Goal: Task Accomplishment & Management: Manage account settings

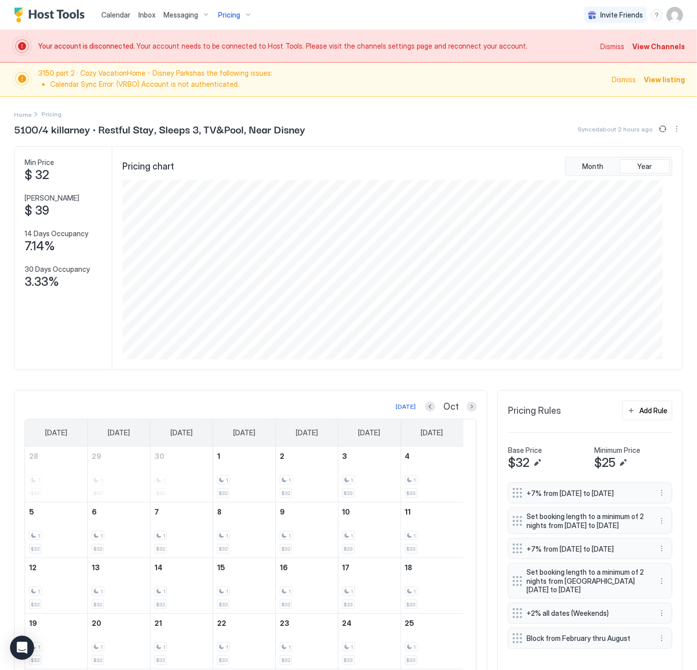
scroll to position [180, 540]
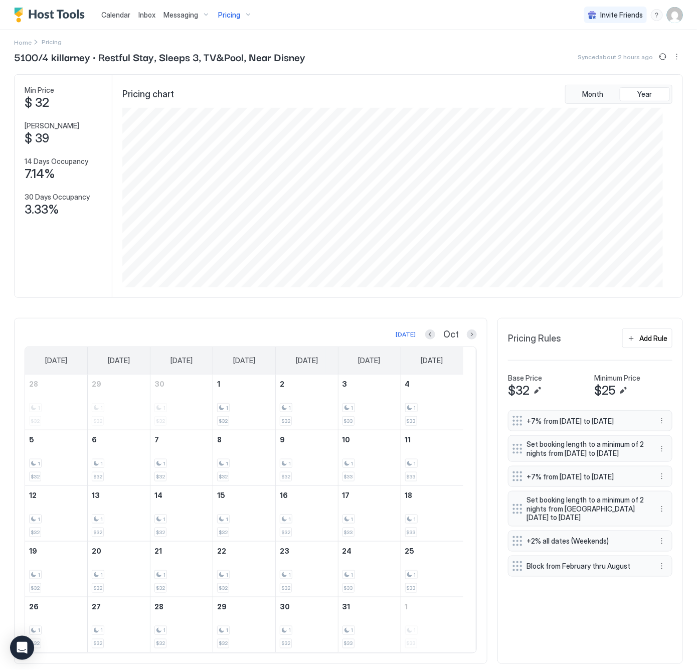
click at [223, 11] on span "Pricing" at bounding box center [229, 15] width 22 height 9
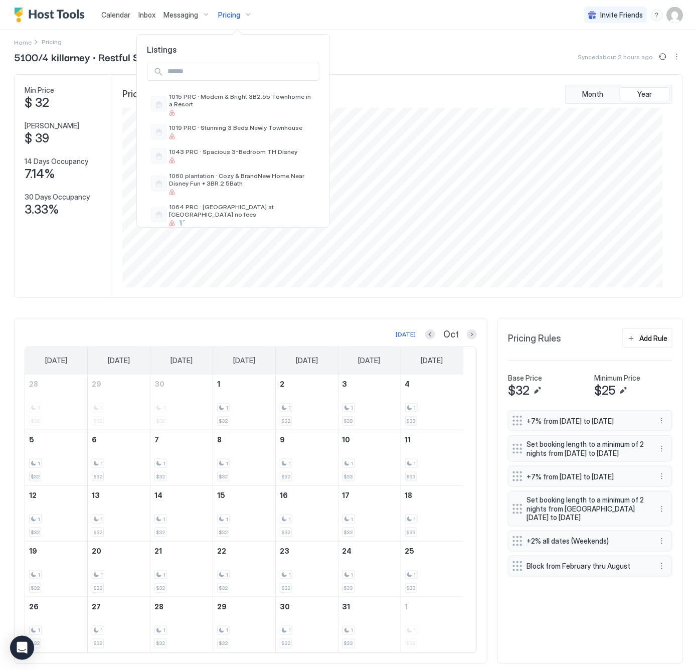
click at [185, 71] on input "Input Field" at bounding box center [240, 71] width 155 height 17
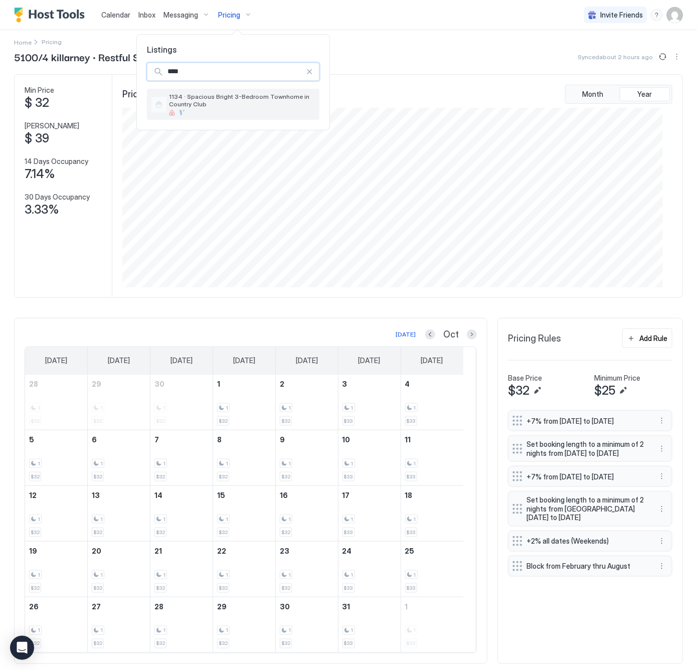
type input "****"
click at [256, 101] on span "1134 · Spacious Bright 3-Bedroom Townhome in Country Club" at bounding box center [242, 100] width 146 height 15
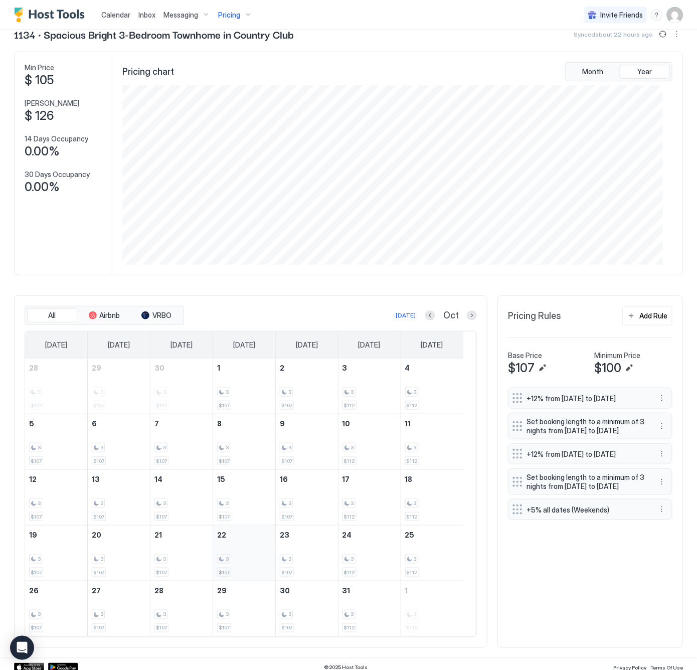
scroll to position [106, 0]
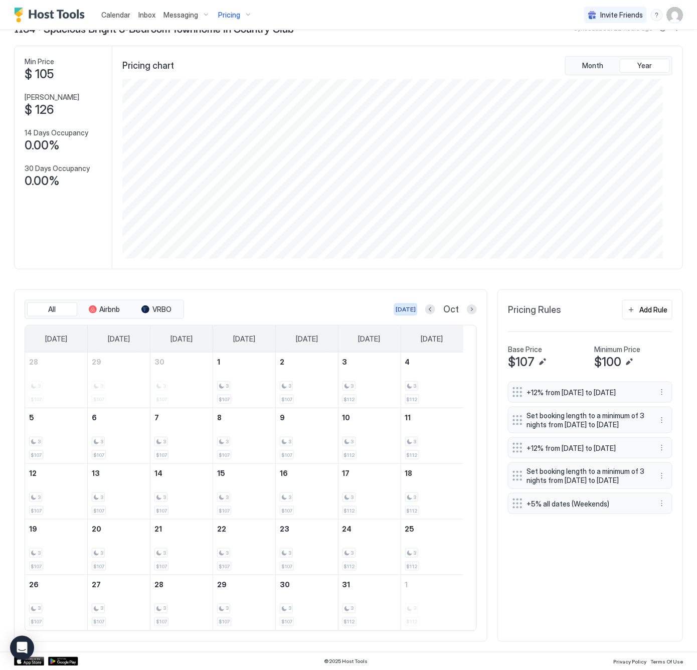
click at [395, 309] on div "[DATE]" at bounding box center [405, 309] width 20 height 9
click at [424, 306] on button "Previous month" at bounding box center [429, 309] width 10 height 10
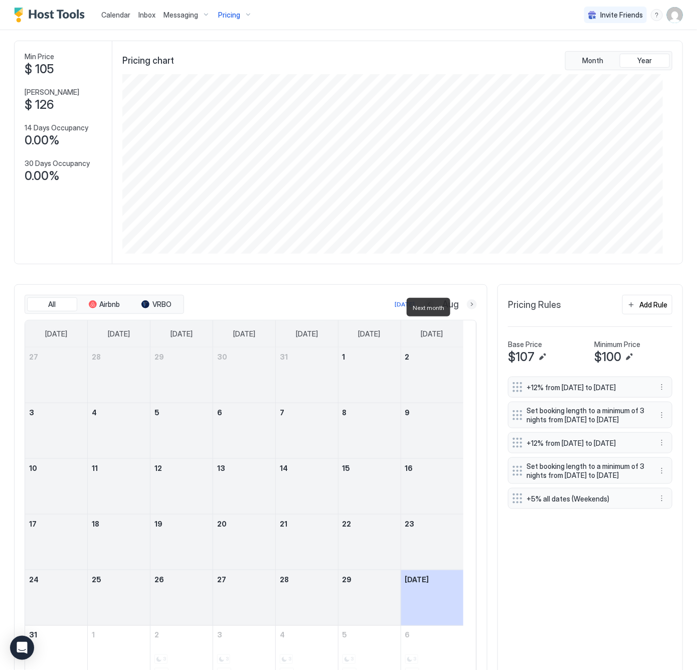
drag, startPoint x: 460, startPoint y: 305, endPoint x: 452, endPoint y: 334, distance: 29.8
click at [467, 305] on button "Next month" at bounding box center [472, 304] width 10 height 10
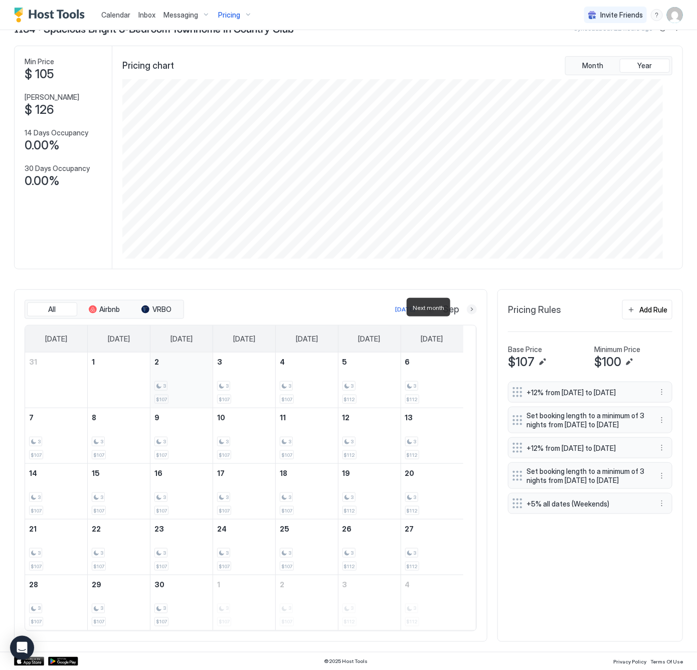
click at [307, 312] on div "[DATE] Sep" at bounding box center [331, 309] width 291 height 12
click at [313, 385] on tr "31 1 2 3 $107 3 3 $107 4 3 $107 5 3 $112 6 3 $112" at bounding box center [244, 380] width 438 height 56
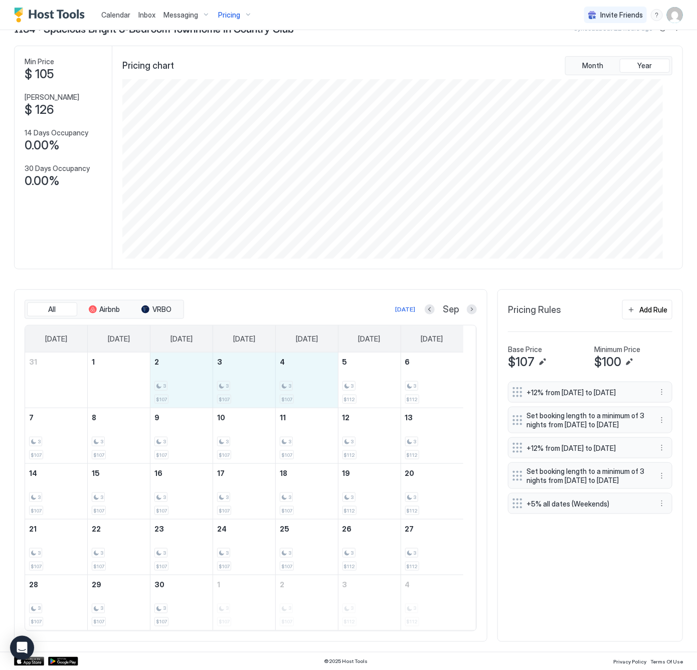
click at [623, 358] on button "Edit" at bounding box center [629, 362] width 12 height 12
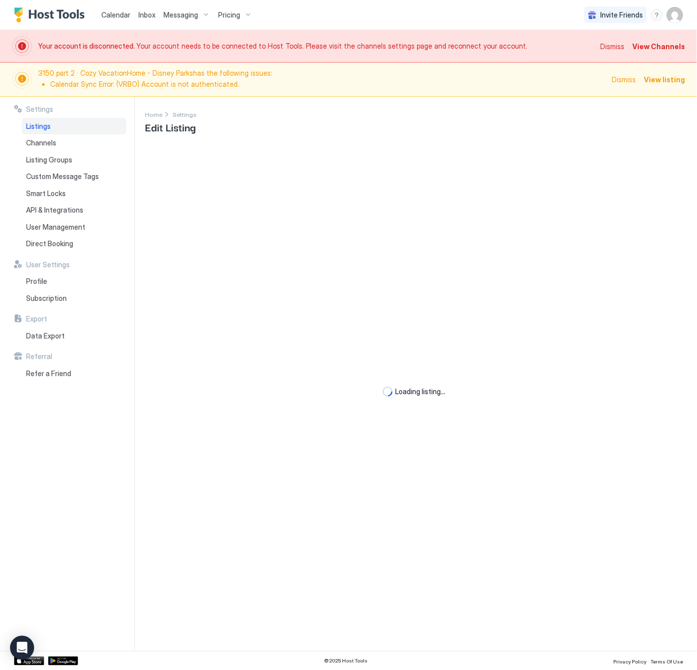
click at [618, 359] on div "Loading listing..." at bounding box center [414, 391] width 538 height 494
drag, startPoint x: 190, startPoint y: 381, endPoint x: 231, endPoint y: 381, distance: 40.6
click at [189, 381] on div "Loading listing..." at bounding box center [414, 391] width 538 height 494
click at [232, 381] on div "Loading listing..." at bounding box center [414, 391] width 538 height 494
click at [301, 379] on div "Loading listing..." at bounding box center [414, 391] width 538 height 494
